Goal: Task Accomplishment & Management: Complete application form

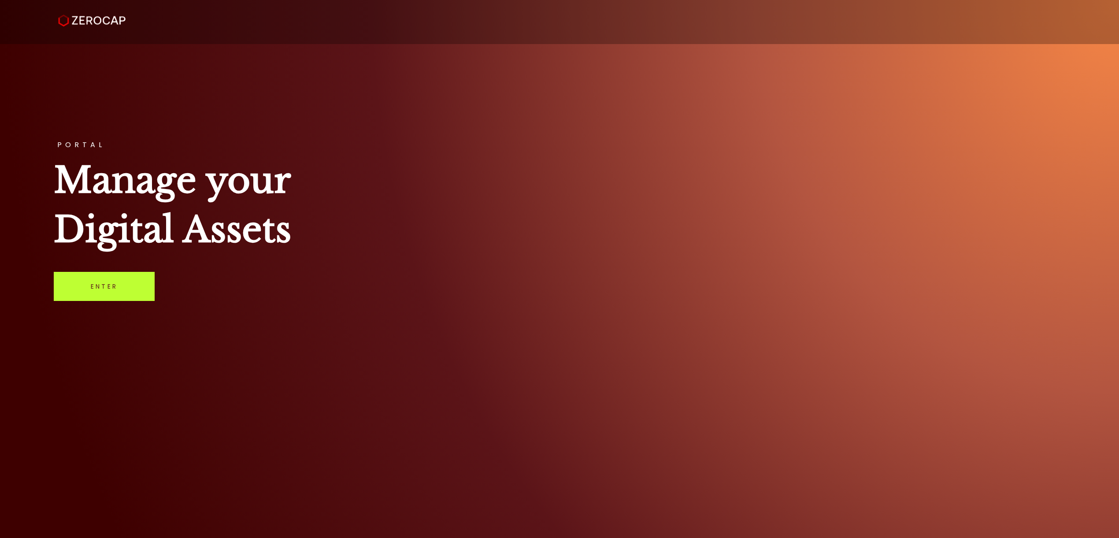
click at [92, 292] on link "Enter" at bounding box center [104, 286] width 101 height 29
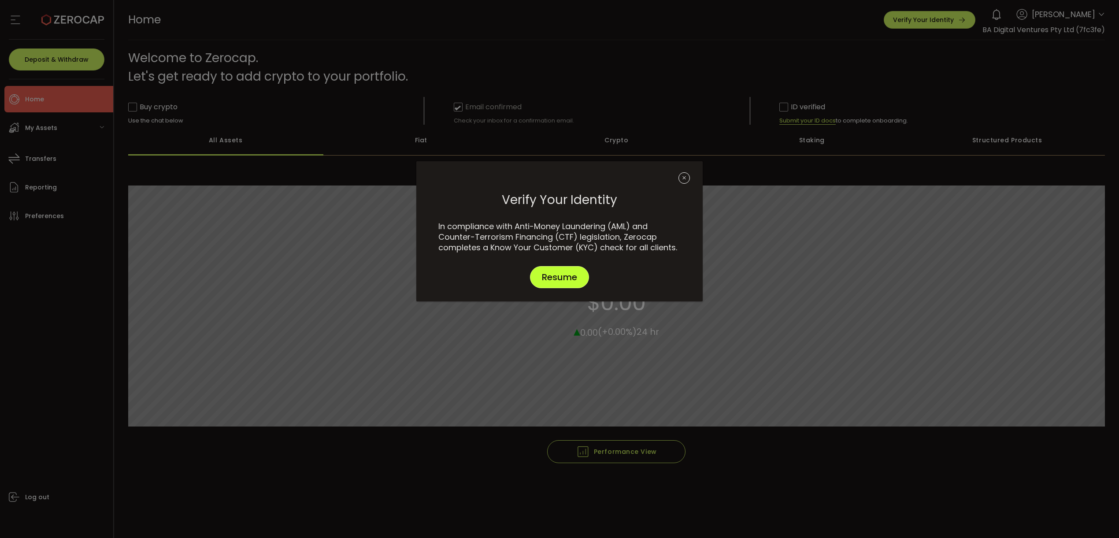
click at [559, 276] on span "Resume" at bounding box center [559, 277] width 35 height 9
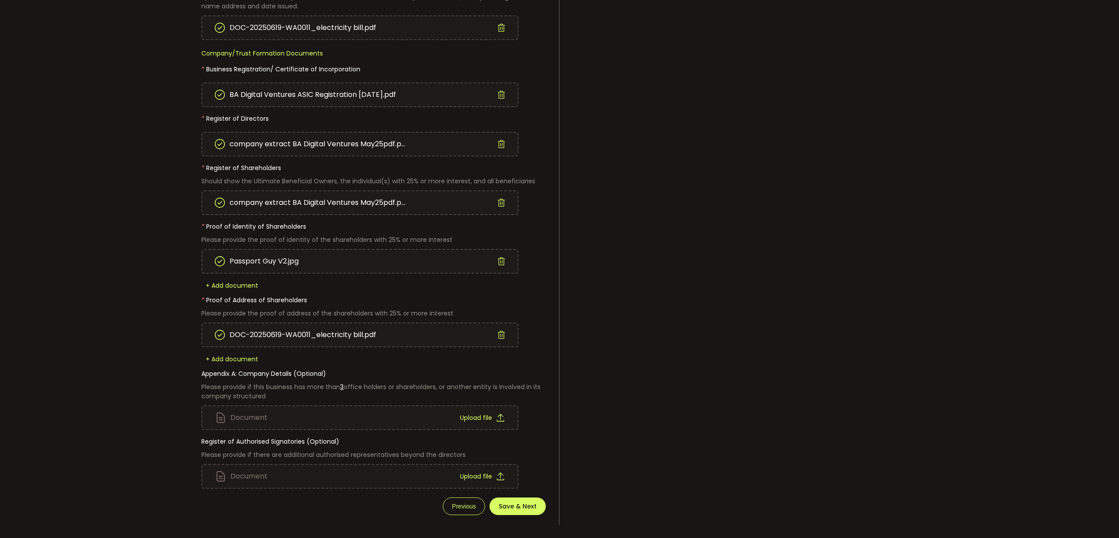
scroll to position [304, 0]
click at [520, 503] on span "Save & Next" at bounding box center [518, 506] width 38 height 6
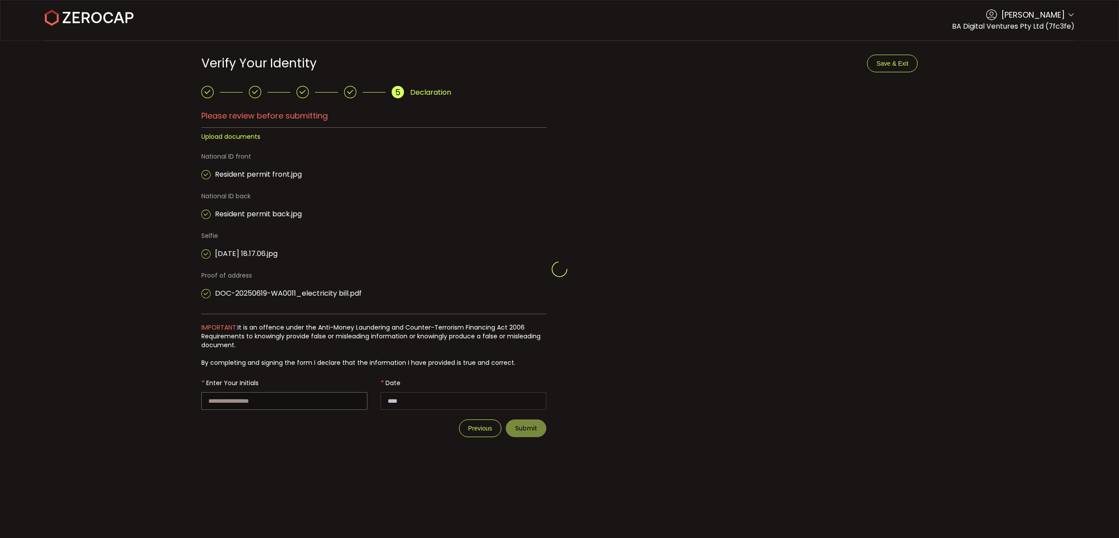
type input "**********"
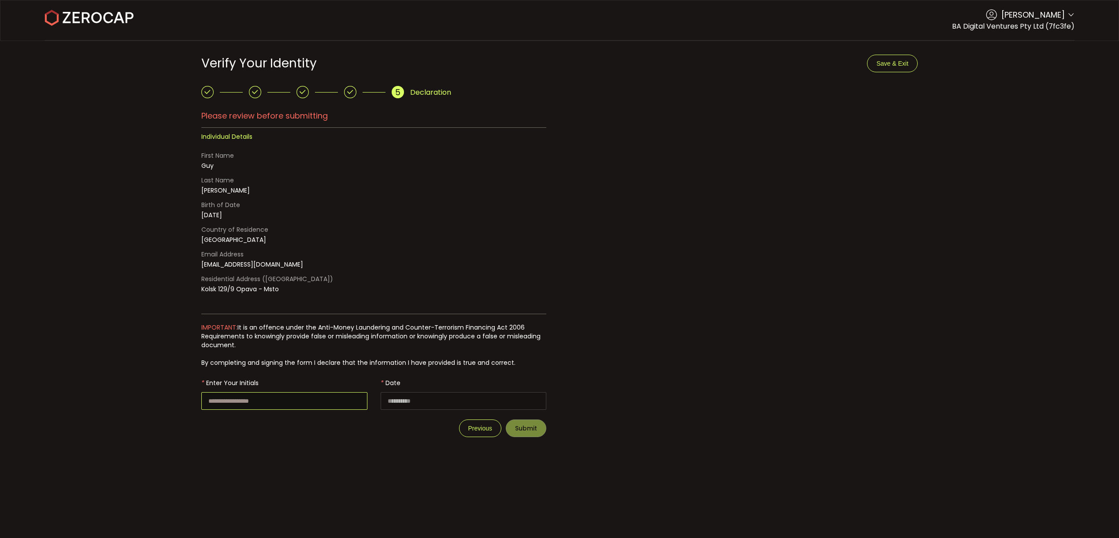
click at [246, 401] on input "text" at bounding box center [284, 401] width 166 height 18
type input "**"
click at [522, 425] on span "Submit" at bounding box center [526, 428] width 22 height 6
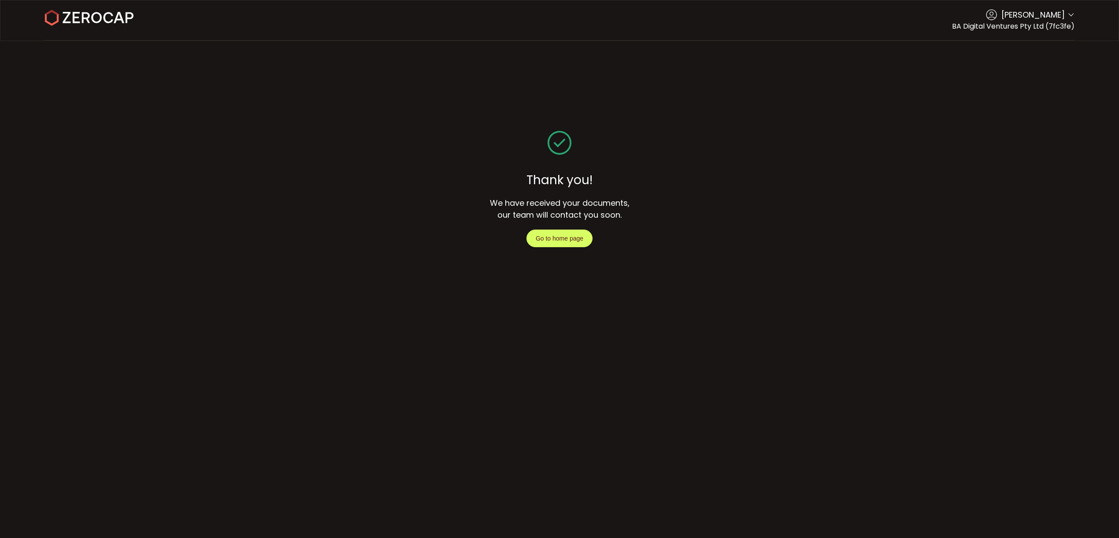
click at [569, 242] on button "Go to home page" at bounding box center [560, 239] width 66 height 18
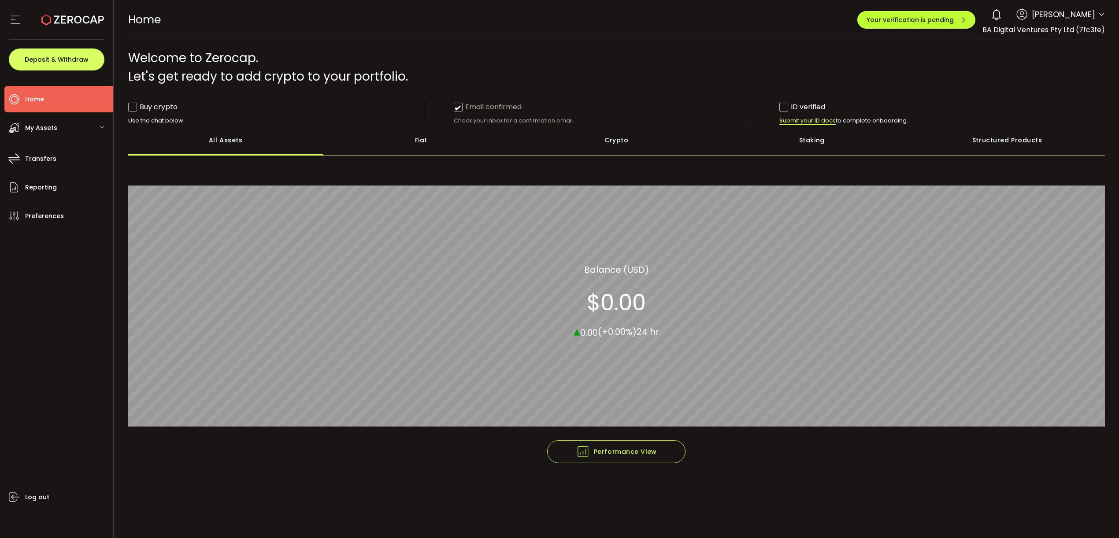
click at [915, 19] on span "Your verification is pending" at bounding box center [910, 20] width 87 height 6
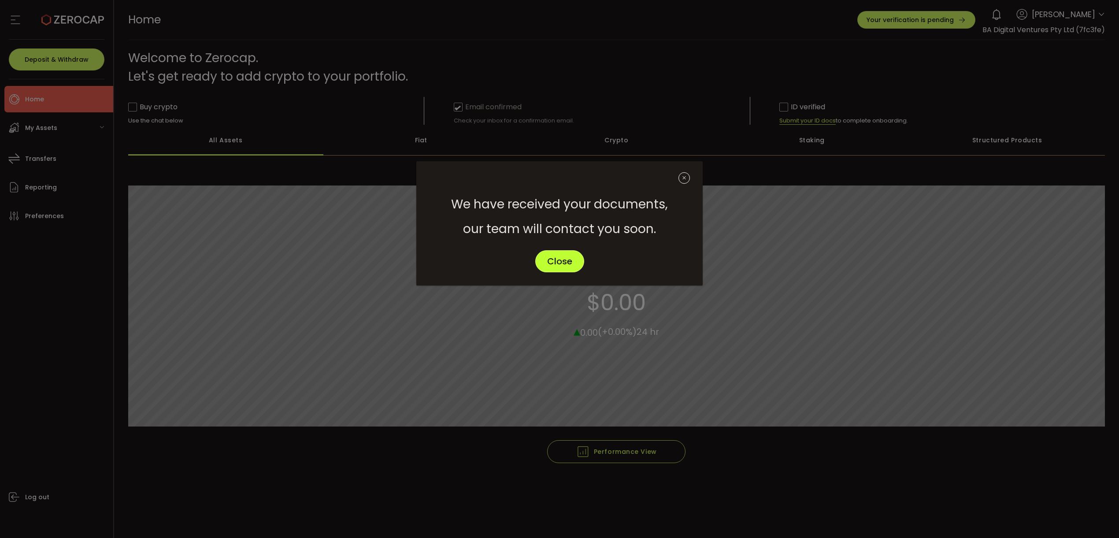
click at [558, 259] on span "Close" at bounding box center [559, 261] width 25 height 9
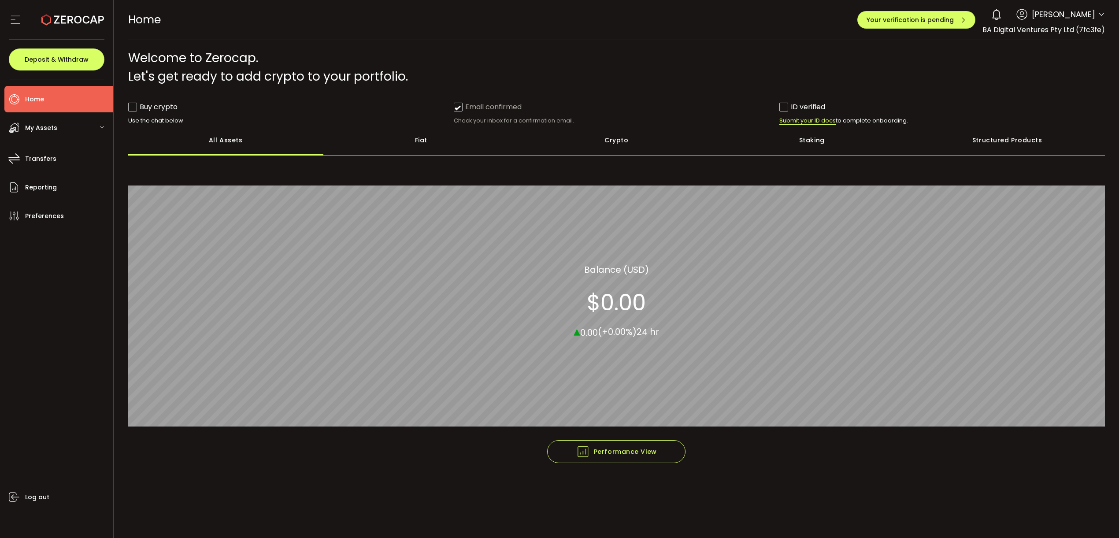
click at [33, 128] on span "My Assets" at bounding box center [41, 128] width 32 height 13
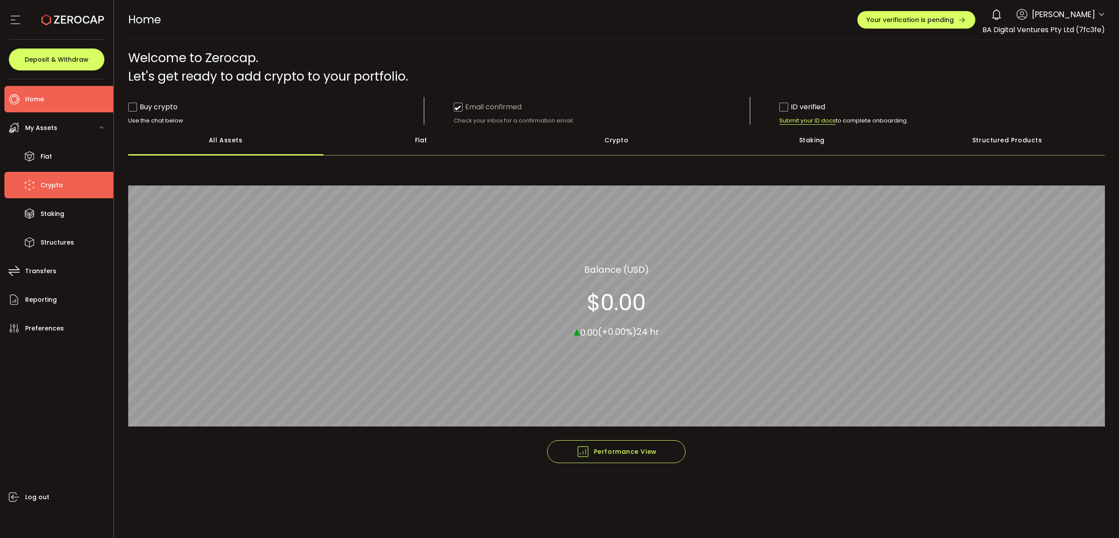
click at [48, 182] on span "Crypto" at bounding box center [52, 185] width 22 height 13
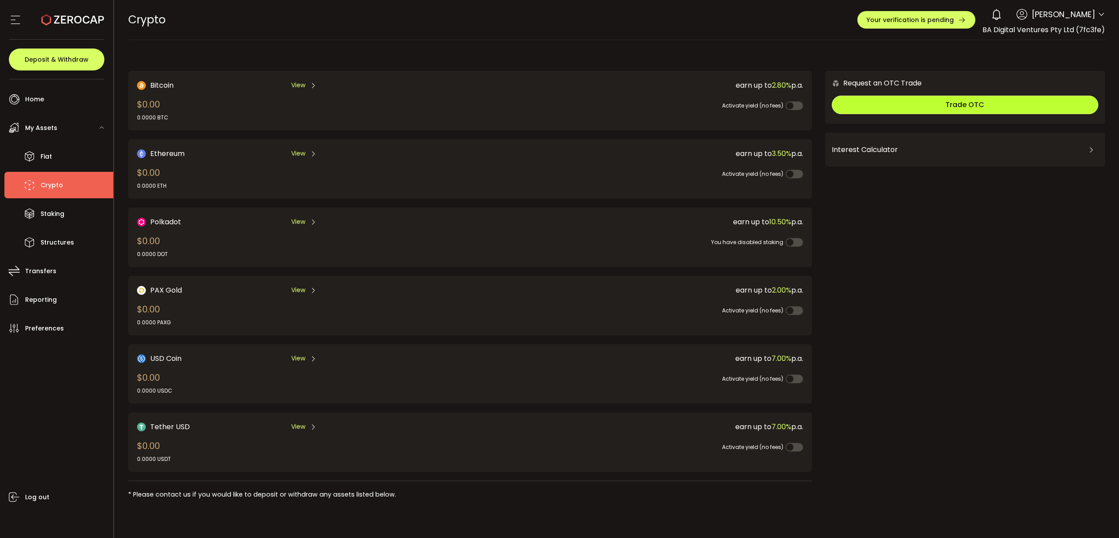
click at [913, 110] on button "Trade OTC" at bounding box center [965, 105] width 267 height 19
click at [911, 109] on button "Trade OTC" at bounding box center [965, 105] width 267 height 19
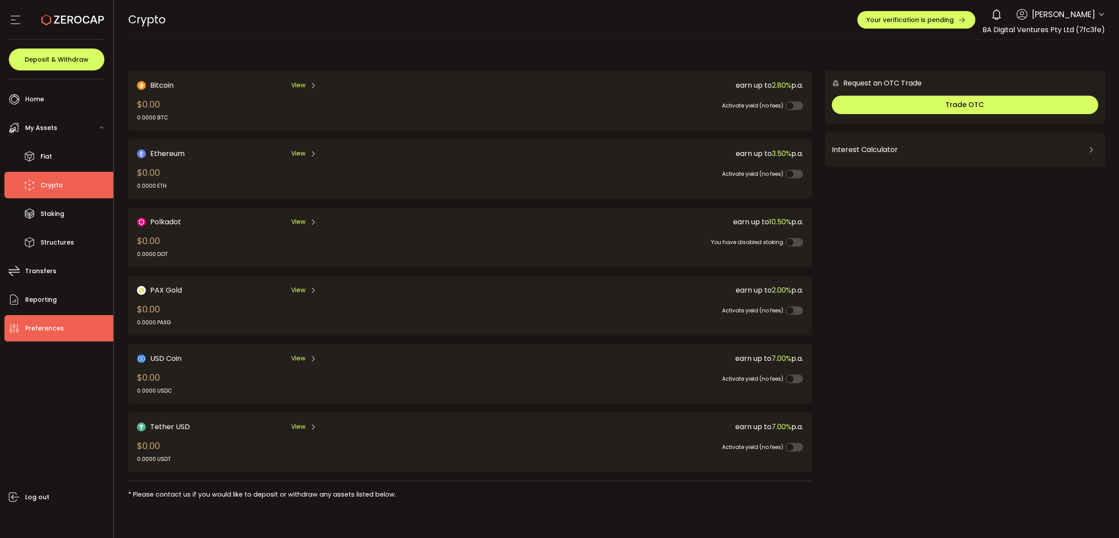
click at [44, 325] on span "Preferences" at bounding box center [44, 328] width 39 height 13
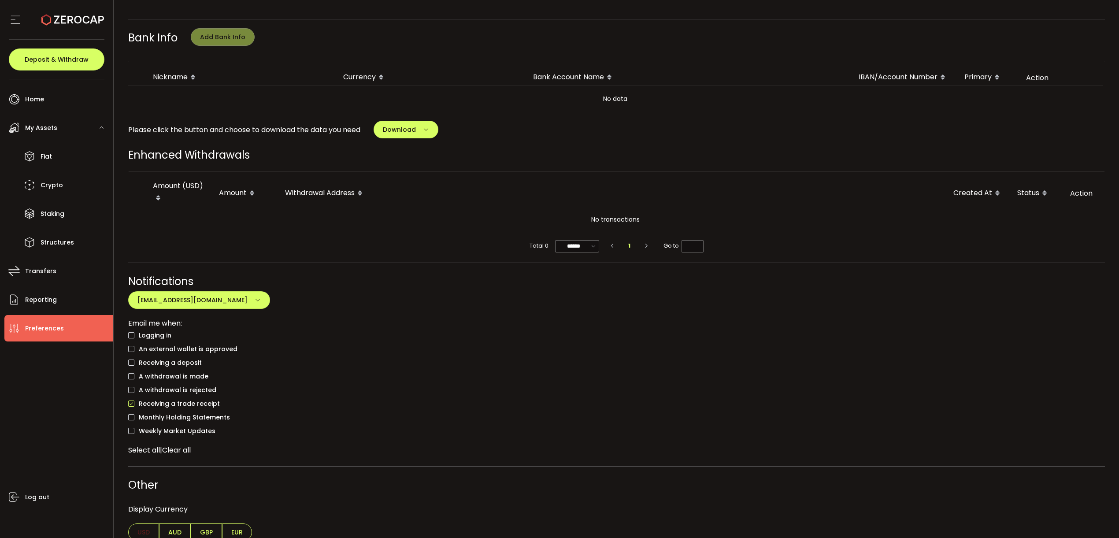
scroll to position [435, 0]
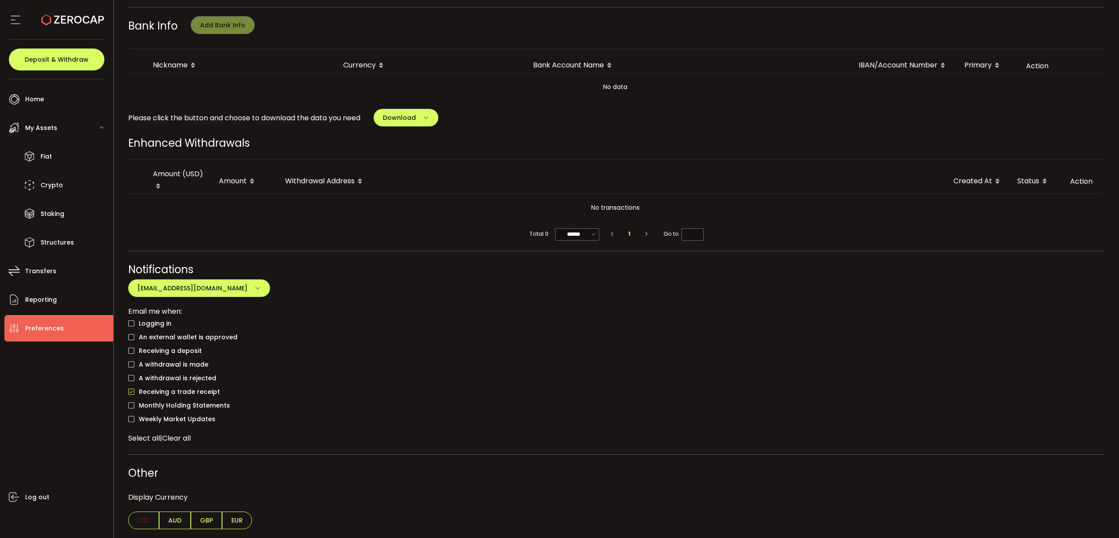
click at [173, 521] on span "AUD" at bounding box center [175, 521] width 32 height 18
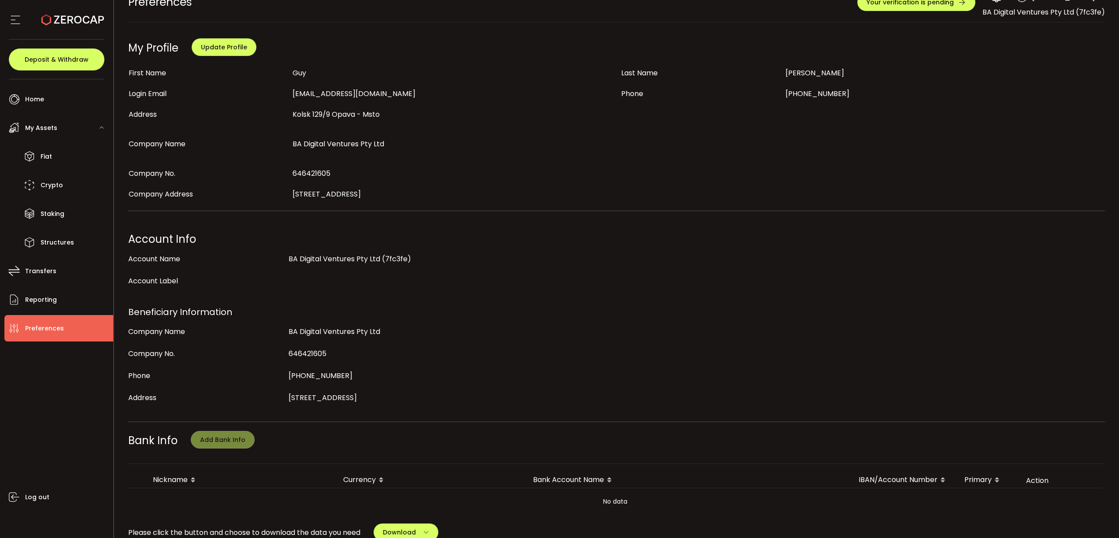
scroll to position [0, 0]
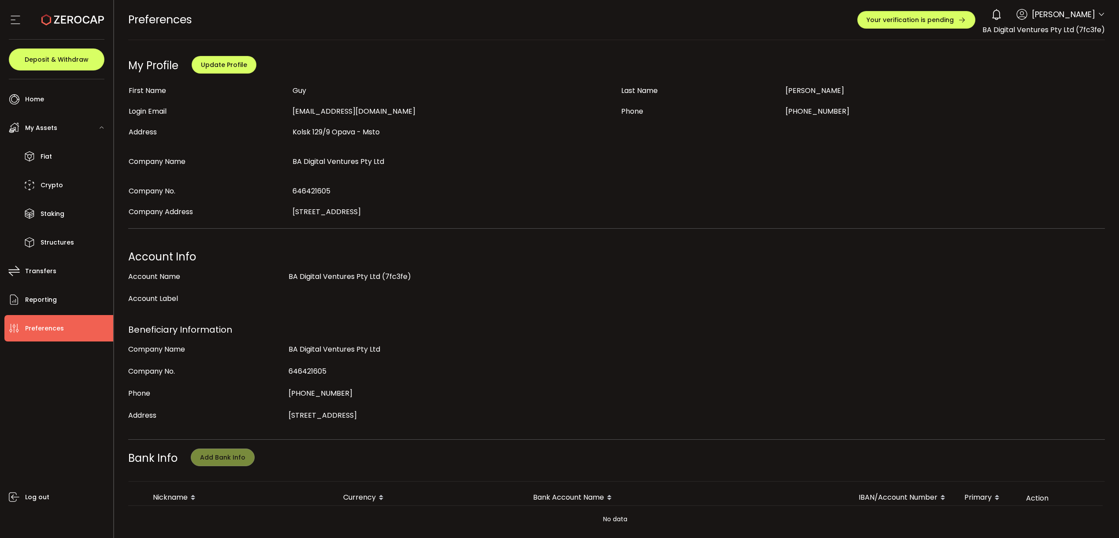
click at [17, 22] on icon at bounding box center [15, 19] width 13 height 13
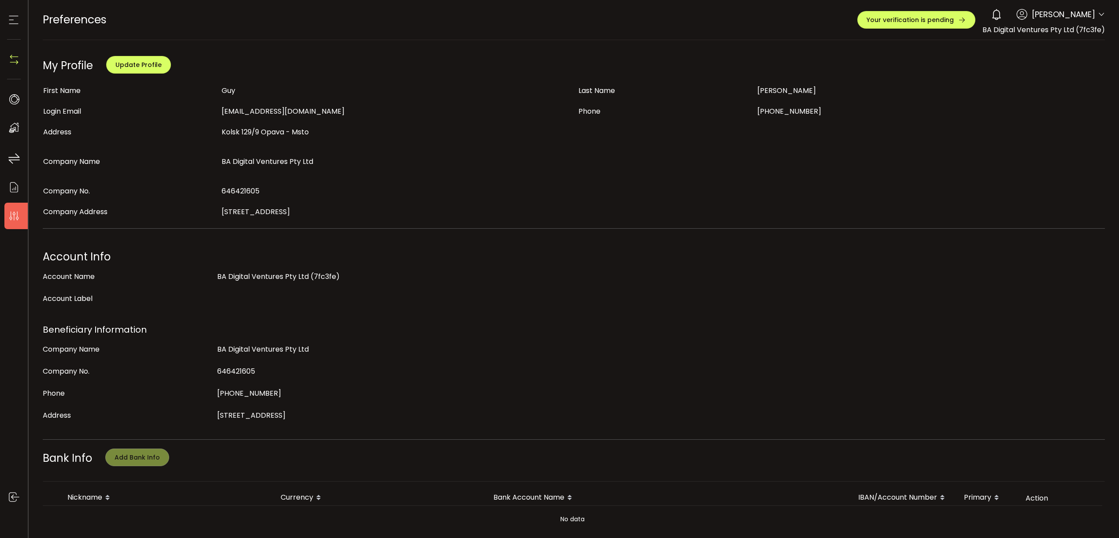
click at [13, 22] on icon at bounding box center [13, 19] width 13 height 13
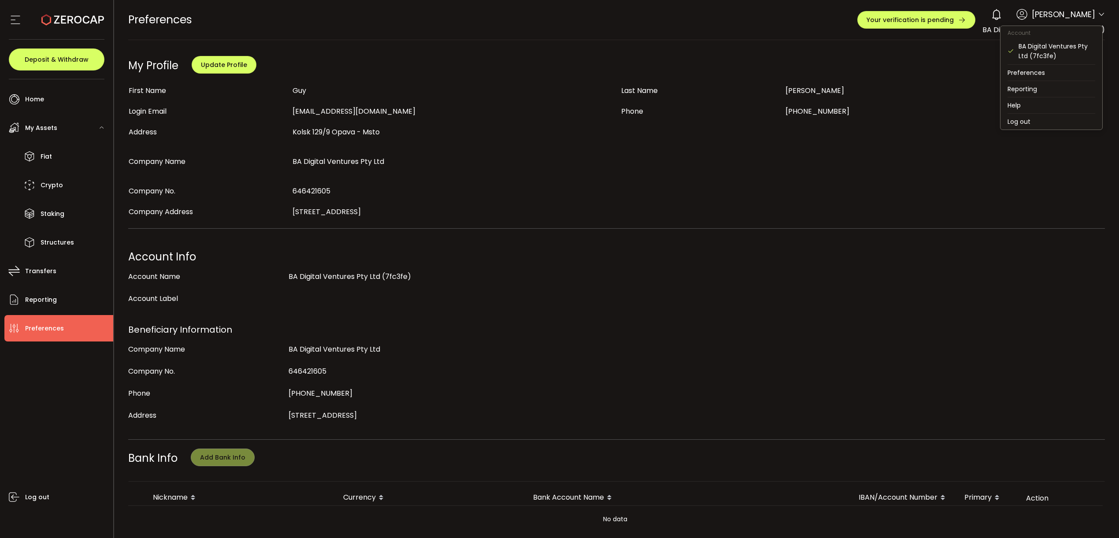
click at [1099, 15] on icon at bounding box center [1101, 14] width 7 height 7
click at [1041, 72] on li "Preferences" at bounding box center [1052, 73] width 102 height 16
